Goal: Task Accomplishment & Management: Manage account settings

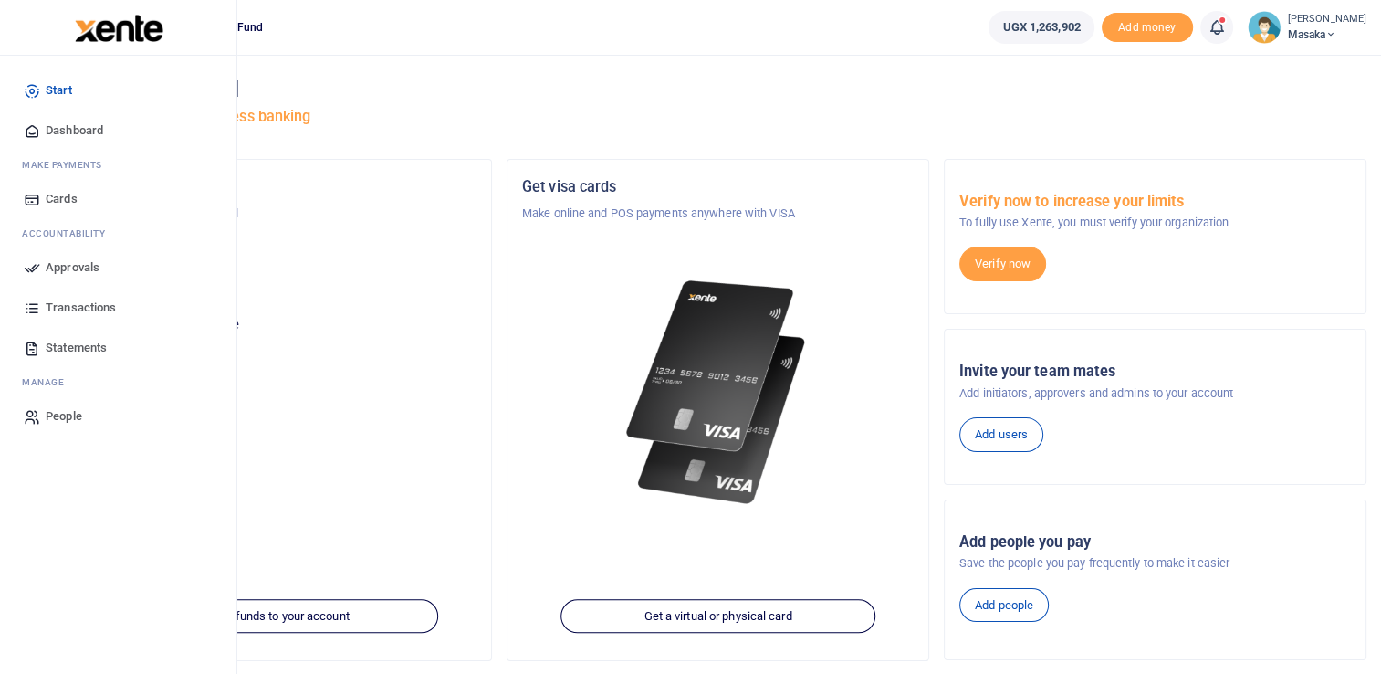
click at [69, 264] on span "Approvals" at bounding box center [73, 267] width 54 height 18
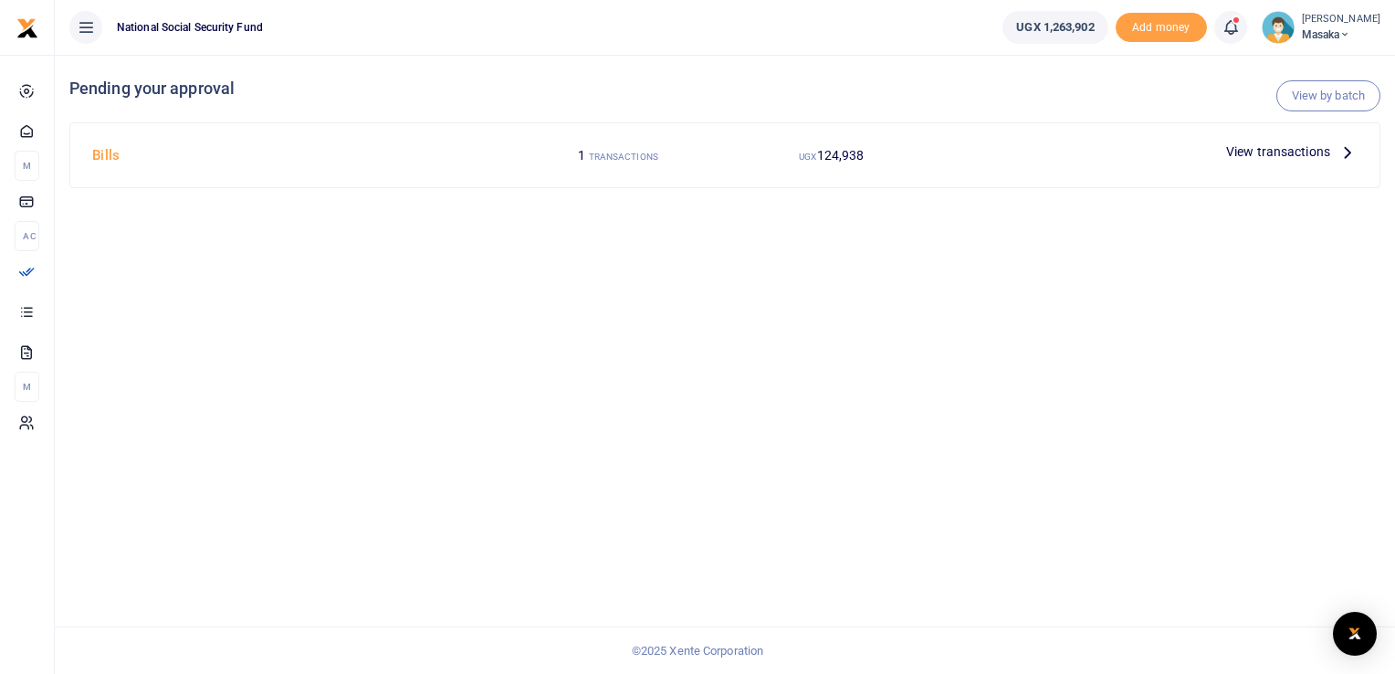
click at [1314, 149] on span "View transactions" at bounding box center [1278, 151] width 104 height 20
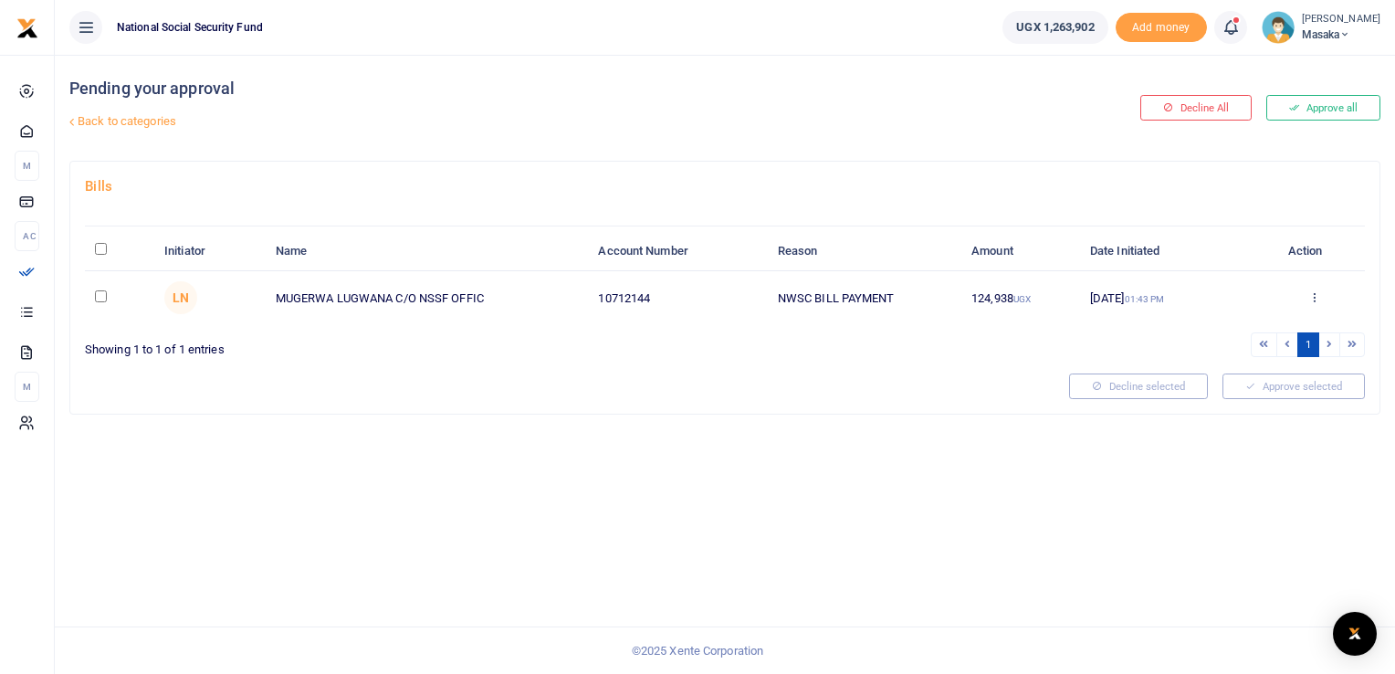
click at [104, 297] on input "checkbox" at bounding box center [101, 296] width 12 height 12
checkbox input "true"
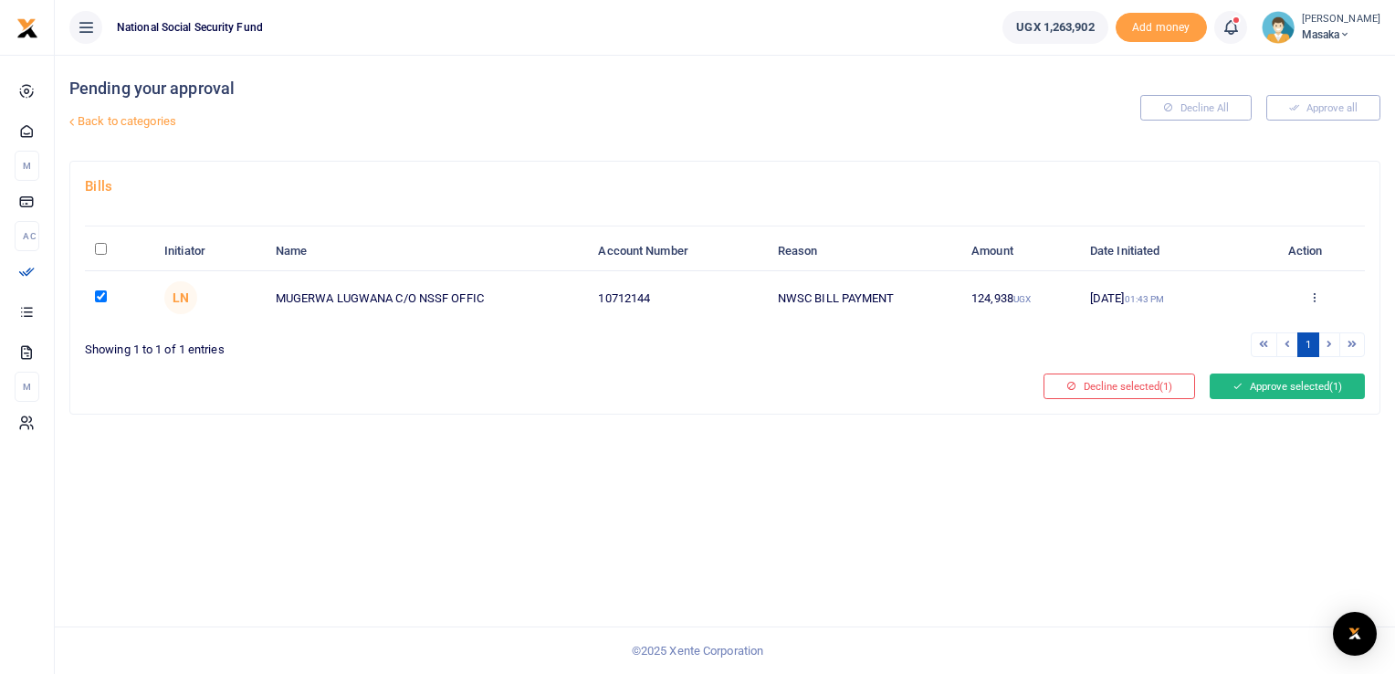
click at [1252, 383] on button "Approve selected (1)" at bounding box center [1287, 386] width 155 height 26
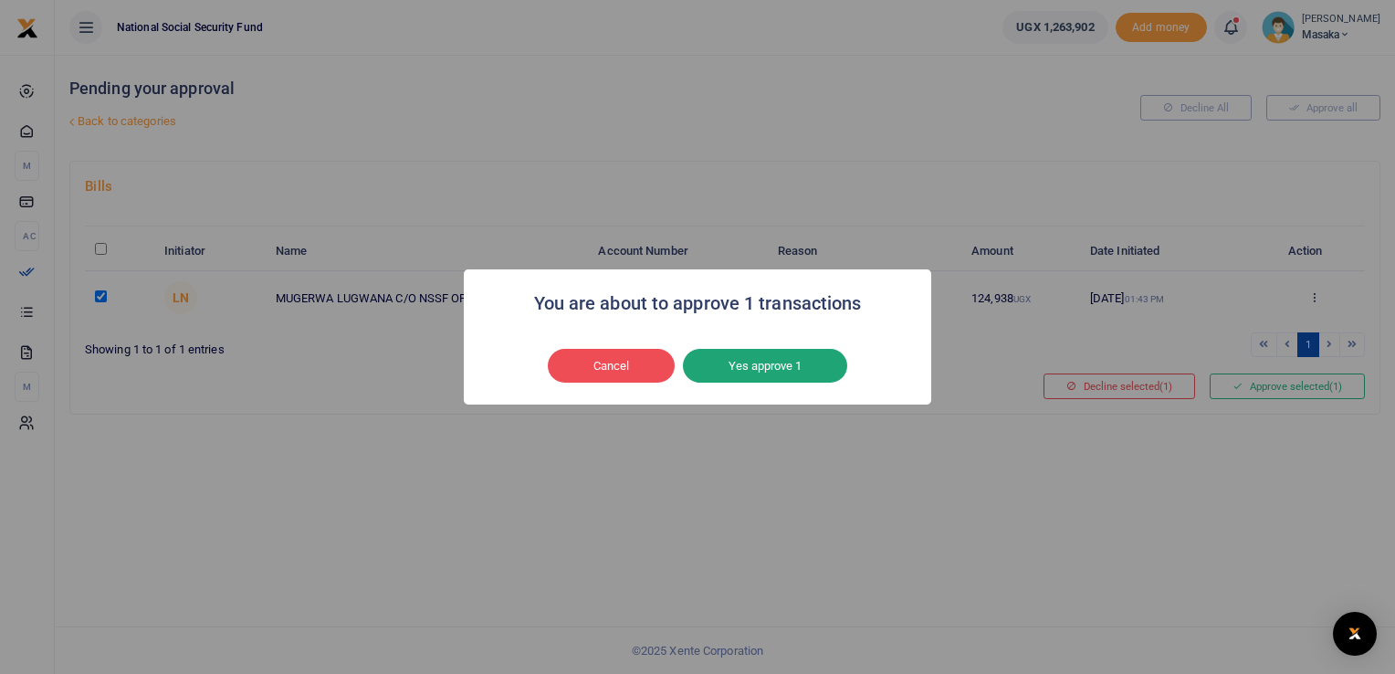
click at [741, 367] on button "Yes approve 1" at bounding box center [765, 366] width 164 height 35
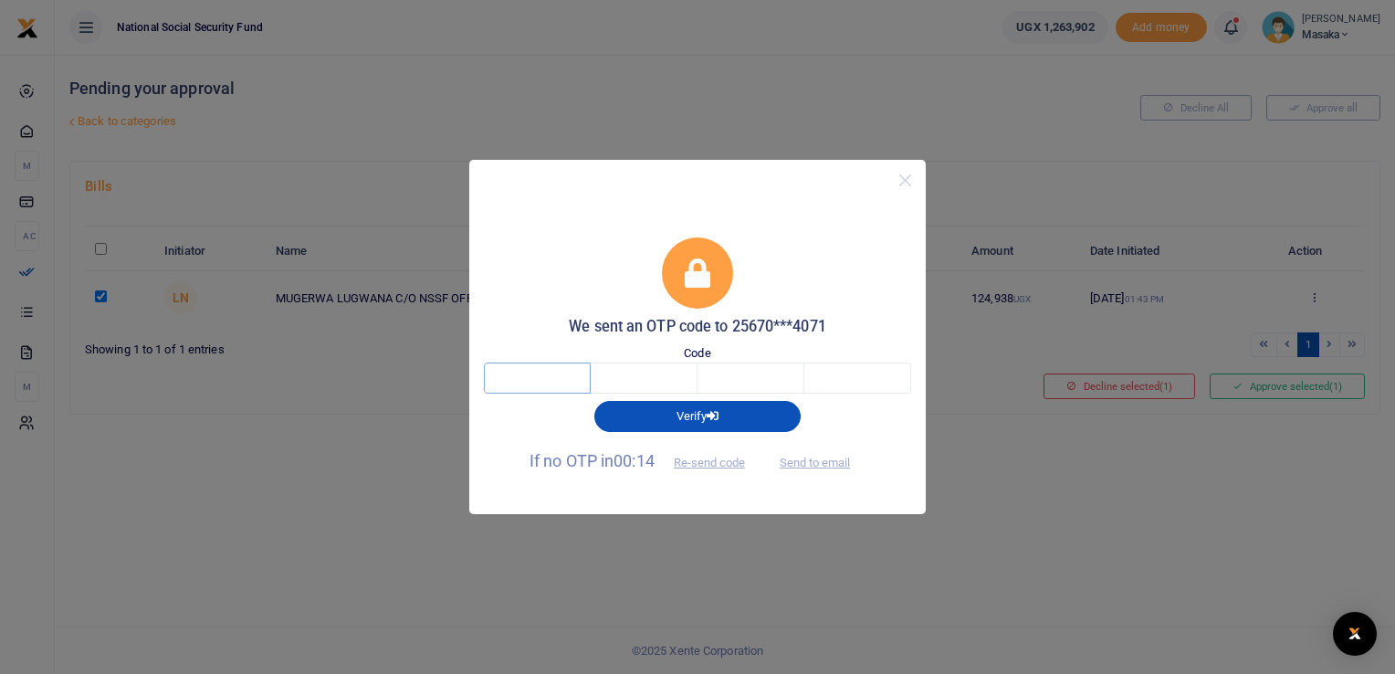
click at [580, 381] on input "text" at bounding box center [537, 377] width 107 height 31
type input "3"
type input "9"
type input "2"
